Goal: Task Accomplishment & Management: Manage account settings

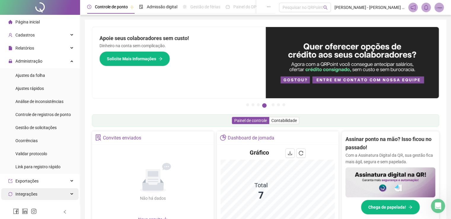
scroll to position [60, 0]
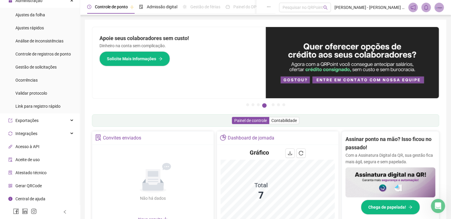
click at [29, 185] on span "Gerar QRCode" at bounding box center [28, 185] width 26 height 5
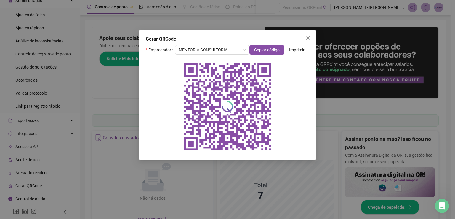
click at [299, 50] on span "Imprimir" at bounding box center [296, 50] width 15 height 7
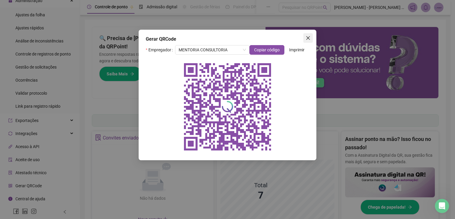
click at [309, 39] on icon "close" at bounding box center [308, 38] width 5 height 5
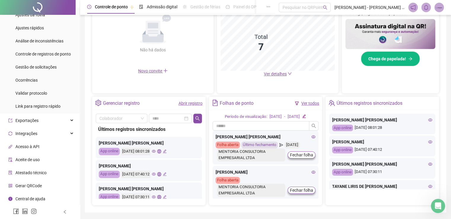
scroll to position [167, 0]
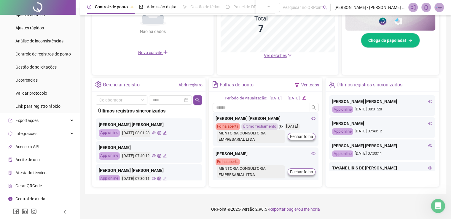
click at [30, 173] on span "Atestado técnico" at bounding box center [30, 172] width 31 height 5
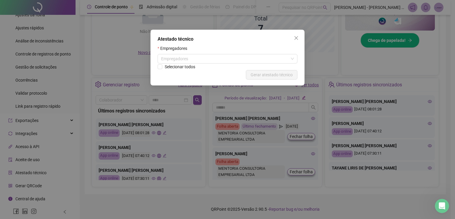
click at [29, 173] on div "Atestado técnico Empregadores Empregadores Selecionar todos Cancelar Gerar ates…" at bounding box center [227, 109] width 455 height 219
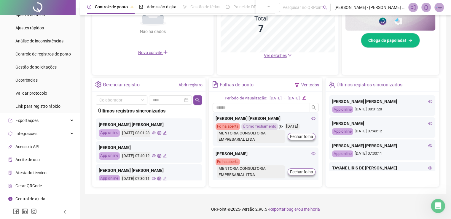
click at [29, 173] on span "Atestado técnico" at bounding box center [30, 172] width 31 height 5
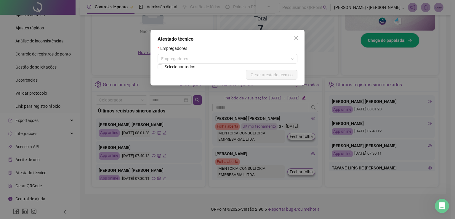
click at [20, 160] on div "Atestado técnico Empregadores Empregadores Selecionar todos Cancelar Gerar ates…" at bounding box center [227, 109] width 455 height 219
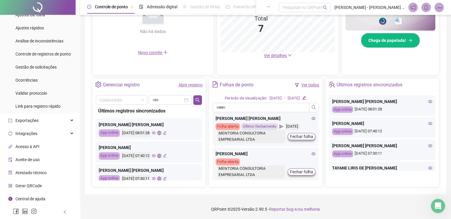
click at [20, 160] on span "Aceite de uso" at bounding box center [27, 159] width 24 height 5
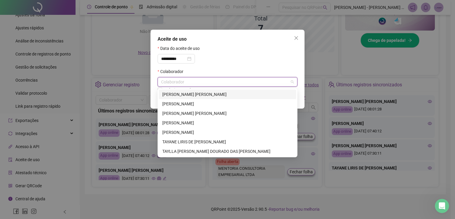
click at [162, 81] on input "search" at bounding box center [161, 82] width 1 height 4
click at [227, 57] on div "**********" at bounding box center [193, 58] width 70 height 9
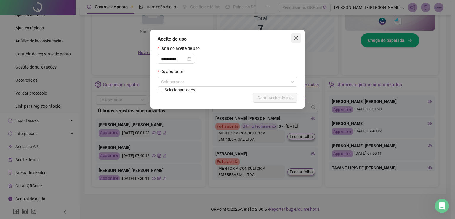
click at [296, 38] on icon "close" at bounding box center [297, 38] width 4 height 4
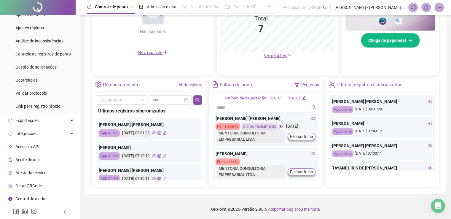
click at [36, 143] on div "Acesso à API" at bounding box center [23, 147] width 31 height 12
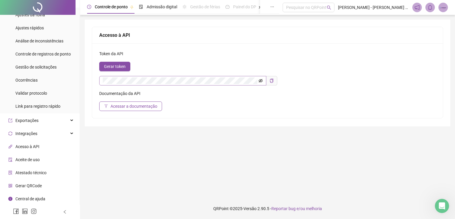
click at [261, 81] on icon "eye-invisible" at bounding box center [261, 80] width 1 height 1
click at [261, 81] on icon "eye" at bounding box center [261, 80] width 4 height 3
click at [46, 118] on div "Exportações" at bounding box center [39, 120] width 77 height 12
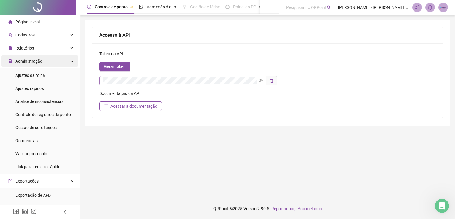
click at [29, 61] on span "Administração" at bounding box center [28, 61] width 27 height 5
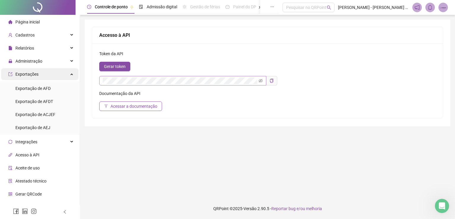
click at [43, 75] on div "Exportações" at bounding box center [39, 74] width 77 height 12
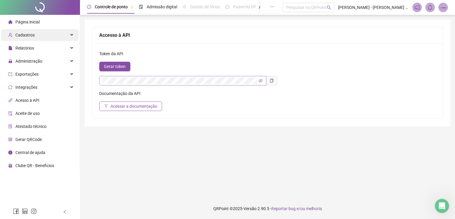
click at [31, 38] on span "Cadastros" at bounding box center [21, 35] width 26 height 12
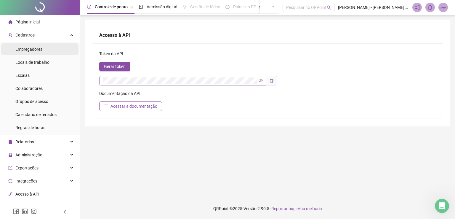
drag, startPoint x: 25, startPoint y: 53, endPoint x: 28, endPoint y: 50, distance: 4.4
click at [25, 52] on div "Empregadores" at bounding box center [28, 49] width 27 height 12
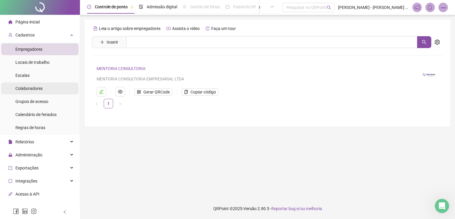
click at [30, 86] on span "Colaboradores" at bounding box center [28, 88] width 27 height 5
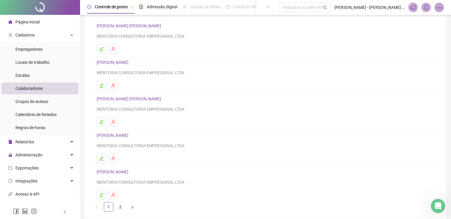
scroll to position [68, 0]
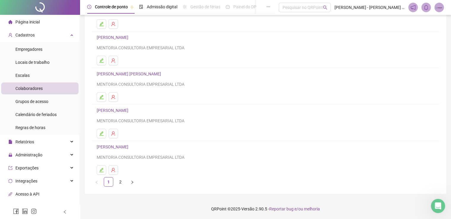
click at [107, 35] on link "[PERSON_NAME]" at bounding box center [114, 37] width 34 height 5
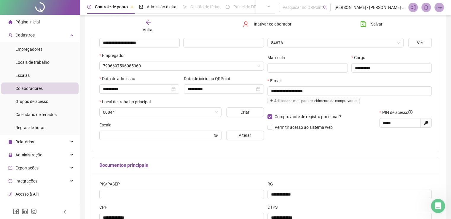
scroll to position [71, 0]
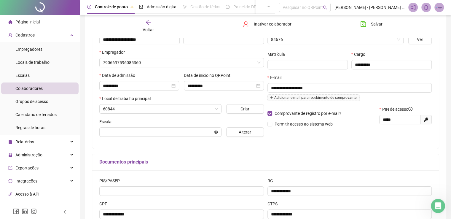
type input "*******"
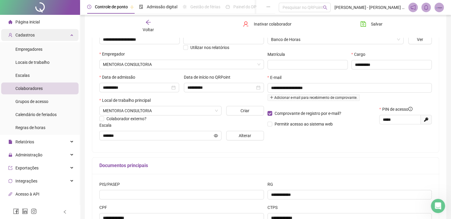
click at [55, 36] on div "Cadastros" at bounding box center [39, 35] width 77 height 12
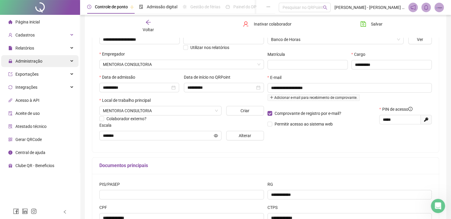
click at [32, 59] on span "Administração" at bounding box center [28, 61] width 27 height 5
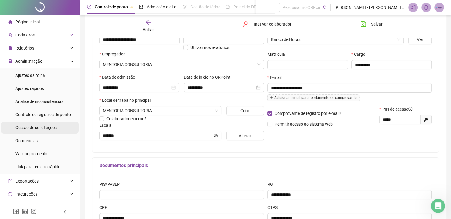
click at [39, 129] on span "Gestão de solicitações" at bounding box center [35, 127] width 41 height 5
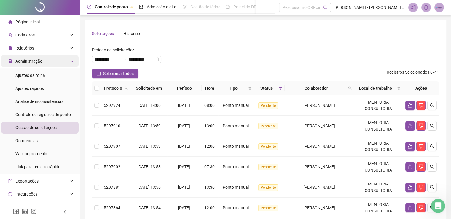
click at [48, 63] on div "Administração" at bounding box center [39, 61] width 77 height 12
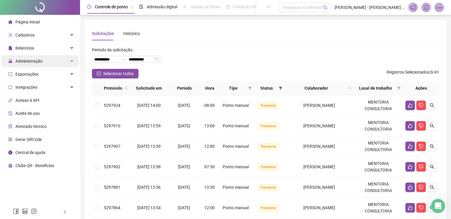
click at [38, 61] on span "Administração" at bounding box center [28, 61] width 27 height 5
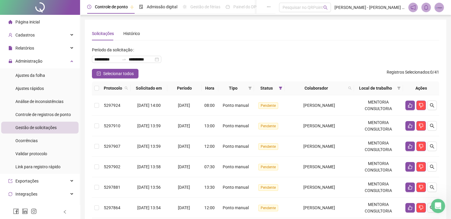
click at [38, 130] on div "Gestão de solicitações" at bounding box center [35, 128] width 41 height 12
click at [42, 130] on span "Gestão de solicitações" at bounding box center [35, 127] width 41 height 5
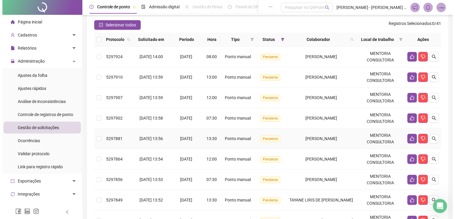
scroll to position [59, 0]
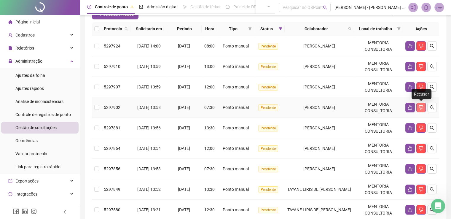
click at [420, 106] on icon "dislike" at bounding box center [421, 107] width 5 height 5
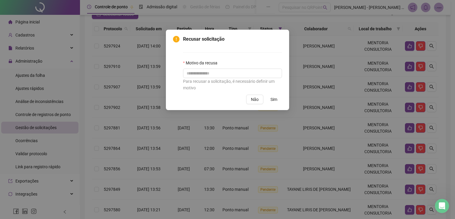
click at [228, 78] on div "Para recusar a solicitação, é necessário definir um motivo" at bounding box center [232, 84] width 99 height 13
click at [224, 75] on input "text" at bounding box center [232, 72] width 99 height 9
type input "**********"
click at [275, 100] on span "Sim" at bounding box center [274, 99] width 7 height 7
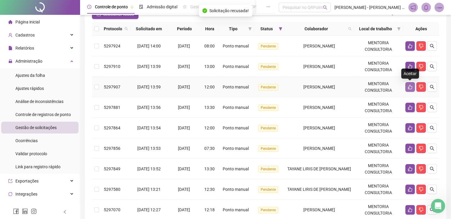
click at [409, 86] on icon "like" at bounding box center [410, 87] width 4 height 4
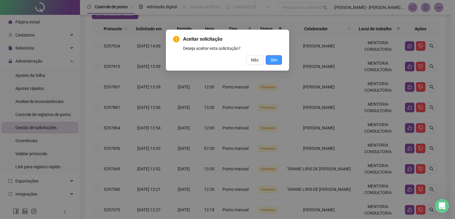
click at [275, 57] on span "Sim" at bounding box center [274, 60] width 7 height 7
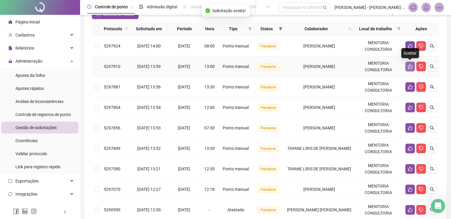
click at [408, 66] on icon "like" at bounding box center [410, 66] width 5 height 5
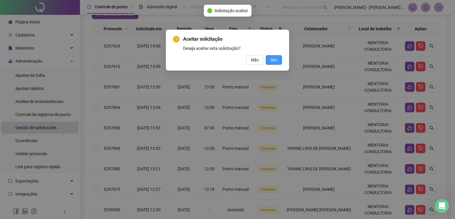
click at [271, 56] on button "Sim" at bounding box center [274, 59] width 16 height 9
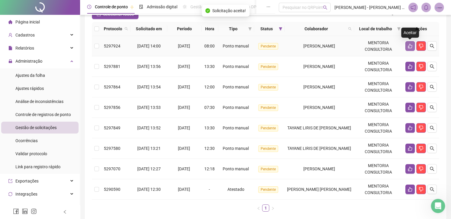
click at [411, 45] on icon "like" at bounding box center [410, 46] width 5 height 5
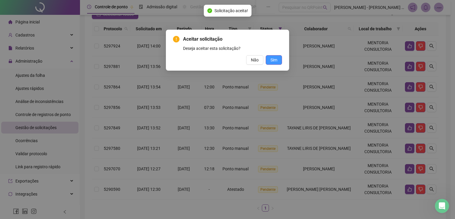
click at [276, 61] on span "Sim" at bounding box center [274, 60] width 7 height 7
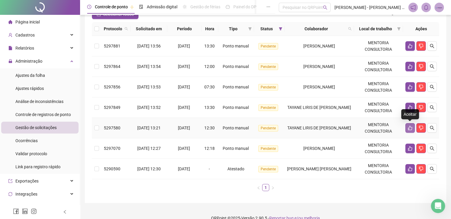
click at [411, 126] on icon "like" at bounding box center [410, 127] width 5 height 5
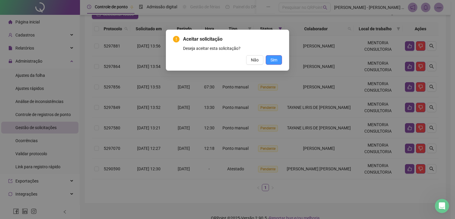
drag, startPoint x: 277, startPoint y: 58, endPoint x: 280, endPoint y: 59, distance: 3.4
click at [277, 58] on span "Sim" at bounding box center [274, 60] width 7 height 7
click at [274, 59] on span "Sim" at bounding box center [274, 60] width 7 height 7
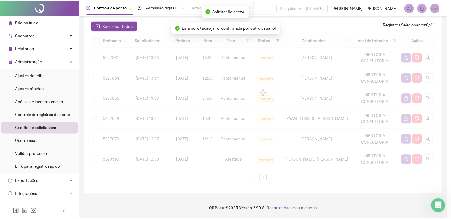
scroll to position [48, 0]
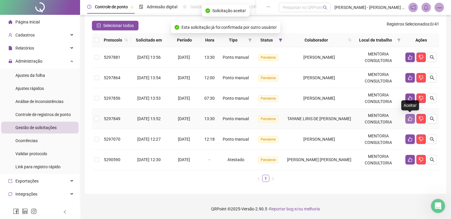
click at [407, 117] on button "button" at bounding box center [409, 118] width 9 height 9
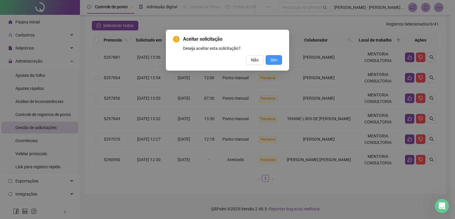
click at [276, 60] on span "Sim" at bounding box center [274, 60] width 7 height 7
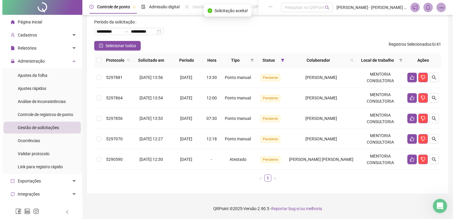
scroll to position [28, 0]
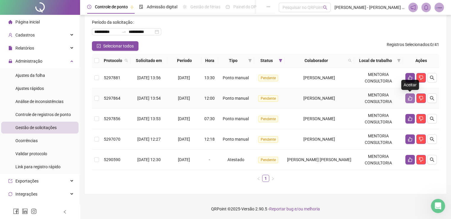
click at [412, 98] on icon "like" at bounding box center [410, 98] width 5 height 5
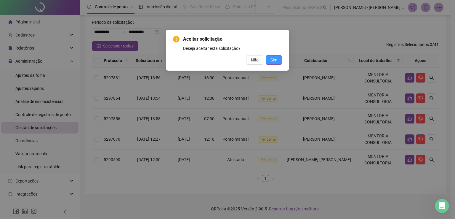
click at [272, 61] on span "Sim" at bounding box center [274, 60] width 7 height 7
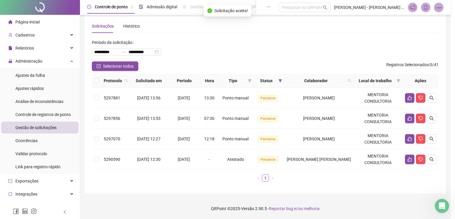
scroll to position [7, 0]
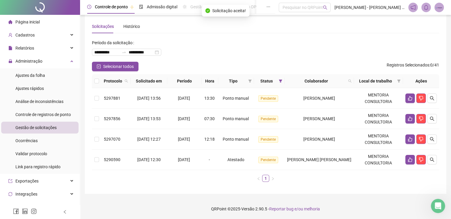
click at [409, 78] on div "Ações" at bounding box center [420, 81] width 31 height 7
click at [410, 99] on icon "like" at bounding box center [410, 98] width 5 height 5
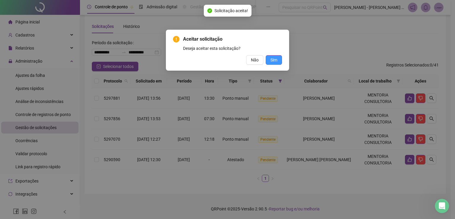
click at [275, 59] on span "Sim" at bounding box center [274, 60] width 7 height 7
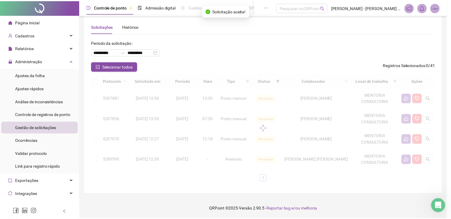
scroll to position [0, 0]
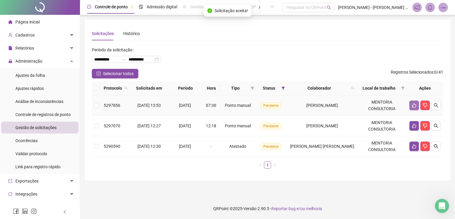
click at [415, 105] on icon "like" at bounding box center [414, 105] width 5 height 5
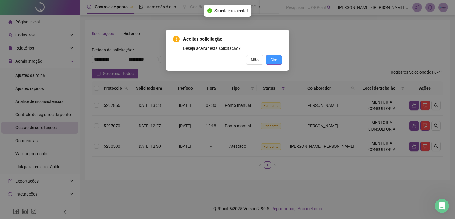
click at [276, 61] on span "Sim" at bounding box center [274, 60] width 7 height 7
click at [274, 59] on span "Sim" at bounding box center [274, 60] width 7 height 7
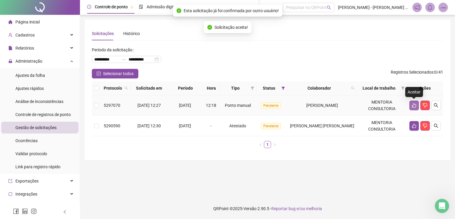
click at [411, 104] on button "button" at bounding box center [414, 105] width 9 height 9
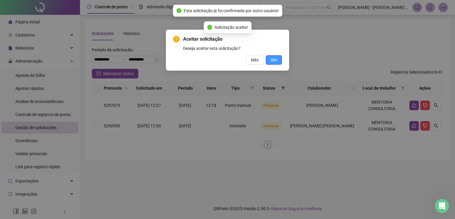
click at [273, 59] on span "Sim" at bounding box center [274, 60] width 7 height 7
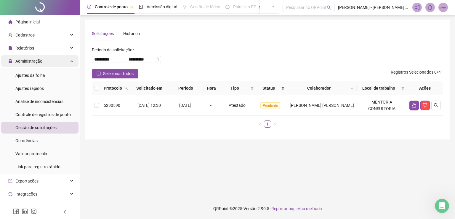
click at [41, 63] on span "Administração" at bounding box center [28, 61] width 27 height 5
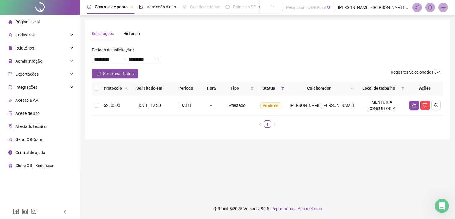
click at [35, 23] on span "Página inicial" at bounding box center [27, 22] width 24 height 5
